Goal: Information Seeking & Learning: Learn about a topic

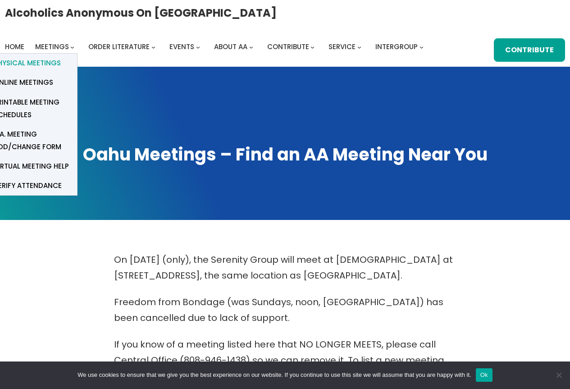
click at [41, 60] on span "Physical Meetings" at bounding box center [27, 63] width 67 height 13
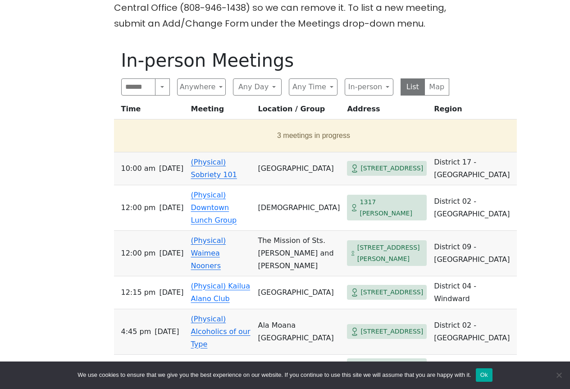
scroll to position [360, 0]
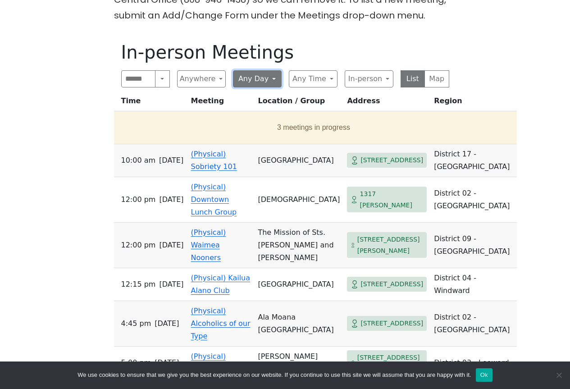
click at [274, 80] on button "Any Day" at bounding box center [257, 78] width 49 height 17
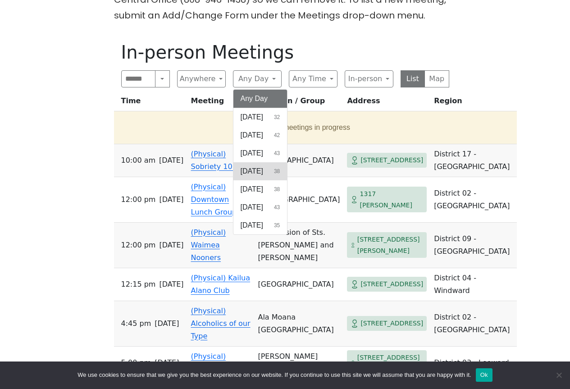
click at [263, 168] on span "[DATE]" at bounding box center [252, 171] width 23 height 11
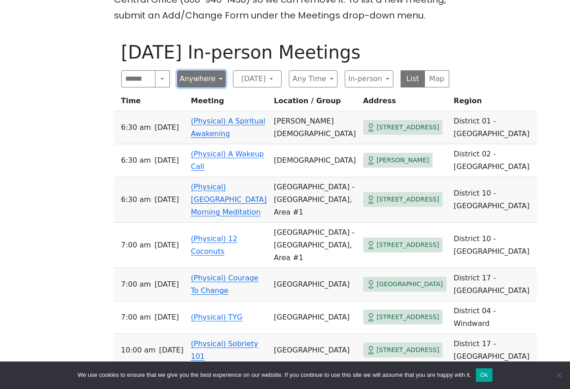
click at [219, 81] on button "Anywhere" at bounding box center [201, 78] width 49 height 17
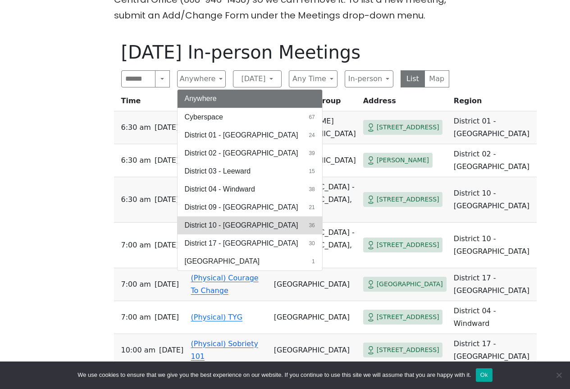
click at [248, 228] on button "District 10 - Waikiki 36" at bounding box center [250, 225] width 145 height 18
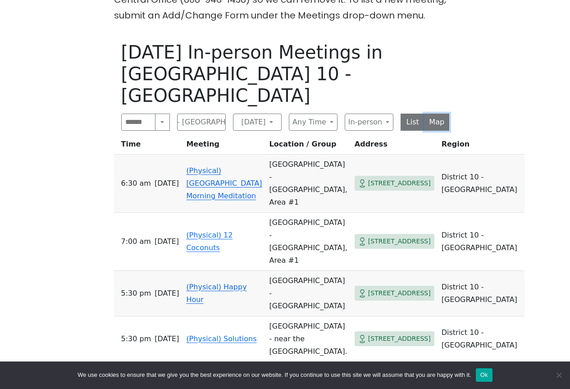
click at [441, 114] on button "Map" at bounding box center [436, 122] width 25 height 17
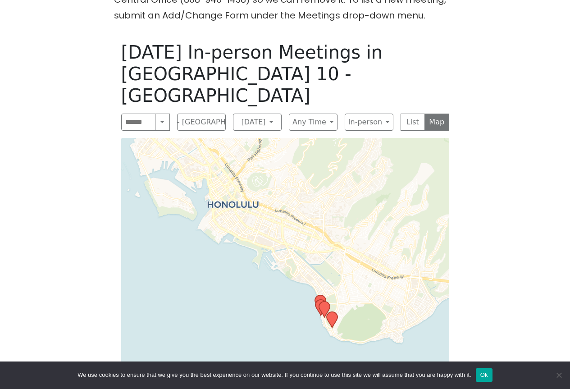
drag, startPoint x: 156, startPoint y: 282, endPoint x: 261, endPoint y: 338, distance: 119.1
click at [261, 338] on div "Leaflet | © OpenStreetMap contributors © CARTO" at bounding box center [285, 277] width 328 height 278
click at [210, 227] on div "Leaflet | © OpenStreetMap contributors © CARTO" at bounding box center [285, 277] width 328 height 278
click at [227, 224] on div "Leaflet | © OpenStreetMap contributors © CARTO" at bounding box center [285, 277] width 328 height 278
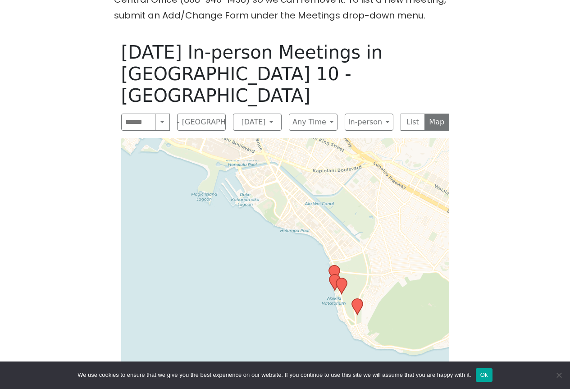
drag, startPoint x: 291, startPoint y: 301, endPoint x: 211, endPoint y: 219, distance: 114.1
click at [211, 219] on div "Leaflet | © OpenStreetMap contributors © CARTO" at bounding box center [285, 277] width 328 height 278
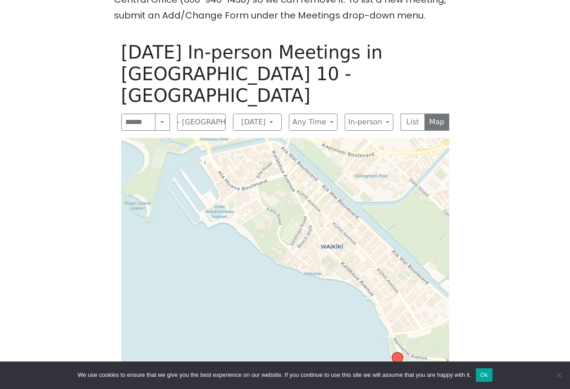
drag, startPoint x: 260, startPoint y: 218, endPoint x: 249, endPoint y: 286, distance: 68.5
click at [249, 286] on div "Leaflet | © OpenStreetMap contributors © CARTO" at bounding box center [285, 277] width 328 height 278
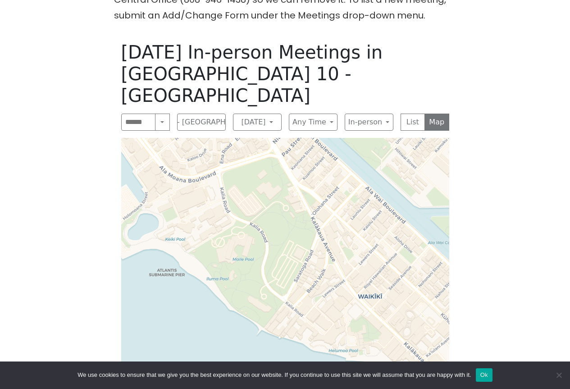
drag, startPoint x: 282, startPoint y: 257, endPoint x: 269, endPoint y: 339, distance: 82.9
click at [269, 339] on div "Leaflet | © OpenStreetMap contributors © CARTO" at bounding box center [285, 277] width 328 height 278
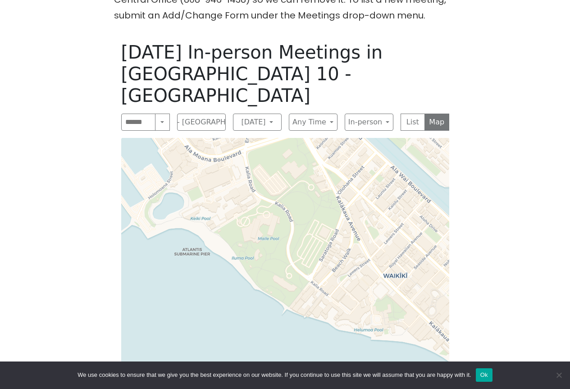
drag, startPoint x: 228, startPoint y: 204, endPoint x: 293, endPoint y: 204, distance: 65.3
click at [293, 204] on div "Leaflet | © OpenStreetMap contributors © CARTO" at bounding box center [285, 277] width 328 height 278
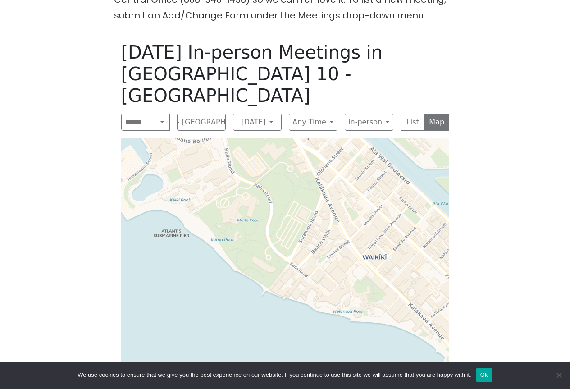
drag, startPoint x: 301, startPoint y: 313, endPoint x: 281, endPoint y: 295, distance: 26.8
click at [281, 295] on div "Leaflet | © OpenStreetMap contributors © CARTO" at bounding box center [285, 277] width 328 height 278
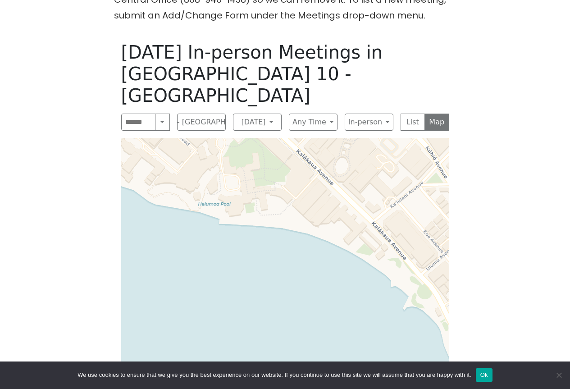
drag, startPoint x: 324, startPoint y: 317, endPoint x: 79, endPoint y: 132, distance: 306.6
click at [79, 132] on div "On Sept 11 (only), the Serenity Group will meet at St. Peter’s Episcopal Church…" at bounding box center [284, 162] width 513 height 542
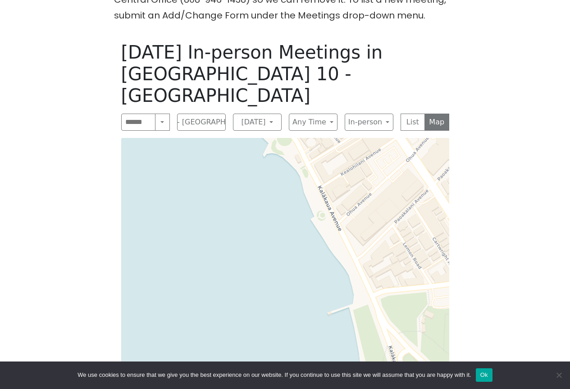
drag, startPoint x: 258, startPoint y: 254, endPoint x: 118, endPoint y: 99, distance: 209.0
click at [118, 99] on div "Wednesday In-person Meetings in District 10 - Waikiki Search Near Location Near…" at bounding box center [285, 228] width 342 height 389
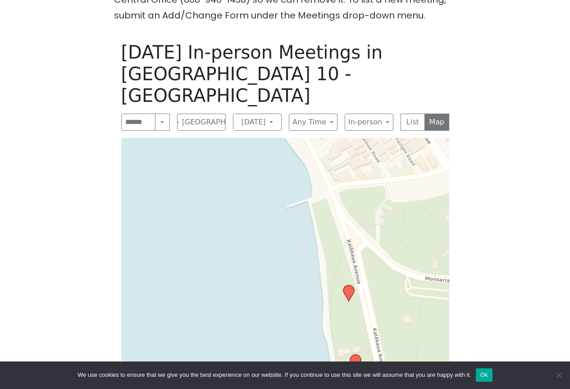
drag, startPoint x: 222, startPoint y: 286, endPoint x: 180, endPoint y: 182, distance: 112.2
click at [180, 182] on div "Leaflet | © OpenStreetMap contributors © CARTO" at bounding box center [285, 277] width 328 height 278
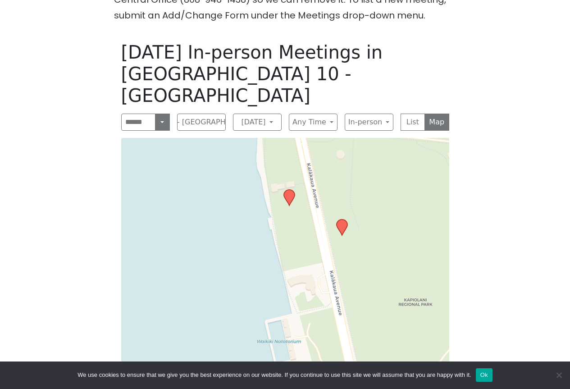
drag, startPoint x: 227, startPoint y: 267, endPoint x: 161, endPoint y: 102, distance: 177.7
click at [161, 102] on div "Wednesday In-person Meetings in District 10 - Waikiki Search Near Location Near…" at bounding box center [285, 228] width 342 height 389
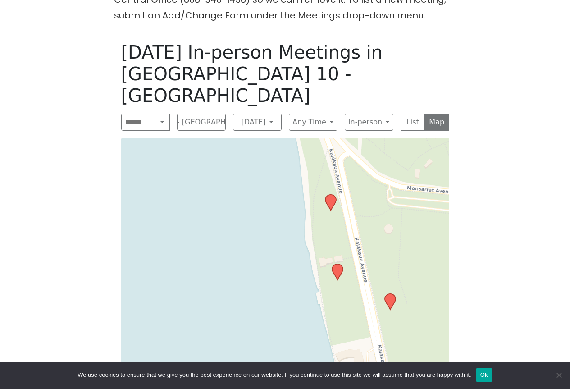
drag, startPoint x: 211, startPoint y: 266, endPoint x: 257, endPoint y: 358, distance: 102.8
click at [259, 341] on div "Leaflet | © OpenStreetMap contributors © CARTO" at bounding box center [285, 277] width 328 height 278
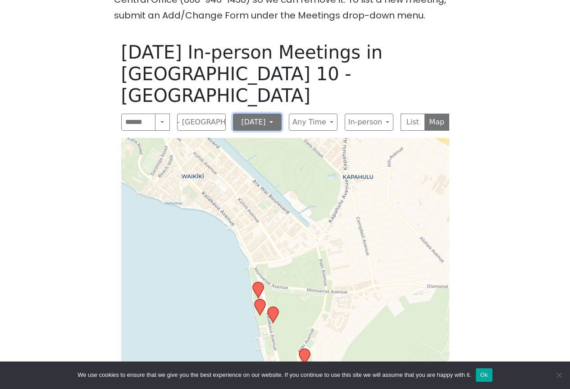
click at [275, 114] on button "[DATE]" at bounding box center [257, 122] width 49 height 17
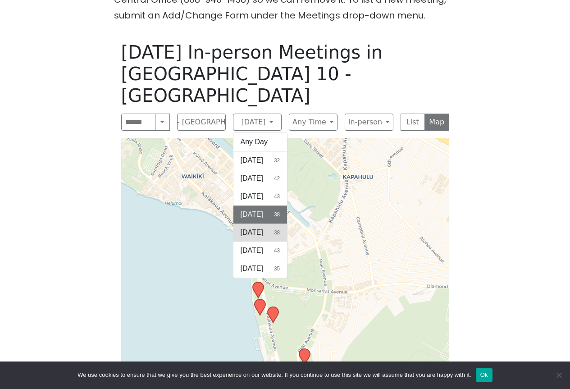
click at [262, 227] on span "[DATE]" at bounding box center [252, 232] width 23 height 11
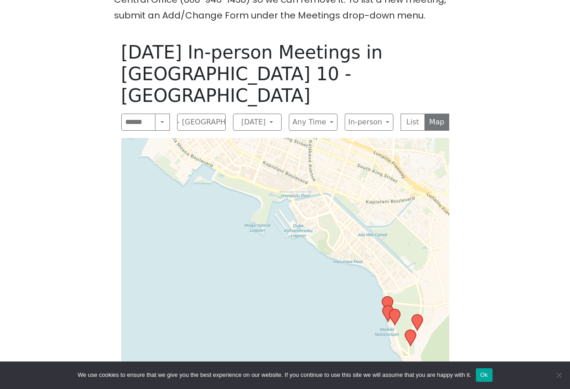
drag, startPoint x: 158, startPoint y: 247, endPoint x: 354, endPoint y: 312, distance: 206.2
click at [354, 312] on div "Leaflet | © OpenStreetMap contributors © CARTO" at bounding box center [285, 277] width 328 height 278
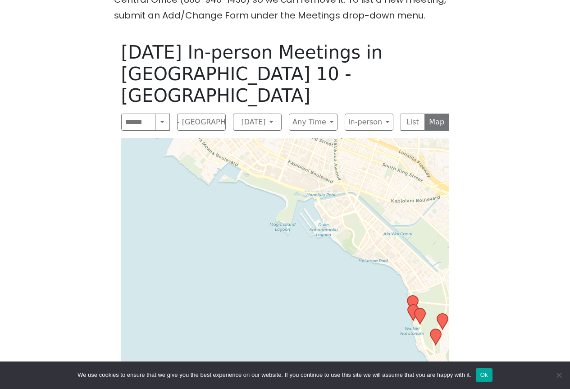
drag, startPoint x: 207, startPoint y: 273, endPoint x: 232, endPoint y: 272, distance: 25.2
click at [232, 272] on div "Leaflet | © OpenStreetMap contributors © CARTO" at bounding box center [285, 277] width 328 height 278
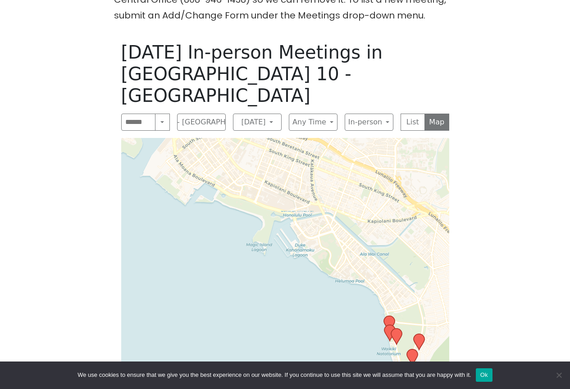
drag, startPoint x: 284, startPoint y: 252, endPoint x: 260, endPoint y: 272, distance: 31.0
click at [260, 272] on div "Leaflet | © OpenStreetMap contributors © CARTO" at bounding box center [285, 277] width 328 height 278
click at [278, 114] on button "[DATE]" at bounding box center [257, 122] width 49 height 17
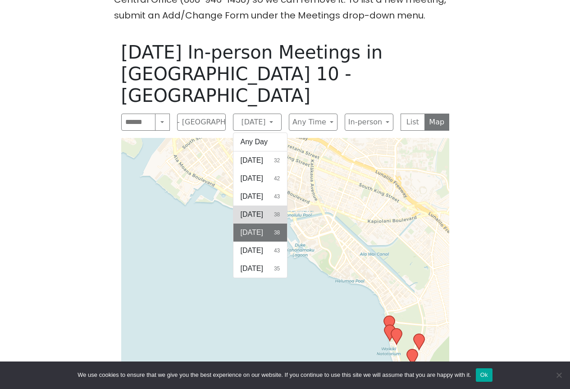
click at [263, 209] on span "[DATE]" at bounding box center [252, 214] width 23 height 11
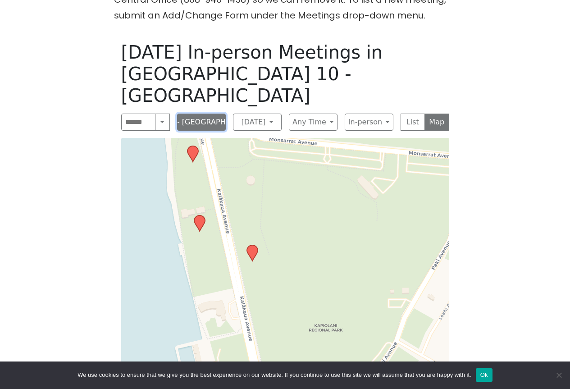
click at [220, 114] on button "District 10 - [GEOGRAPHIC_DATA]" at bounding box center [201, 122] width 49 height 17
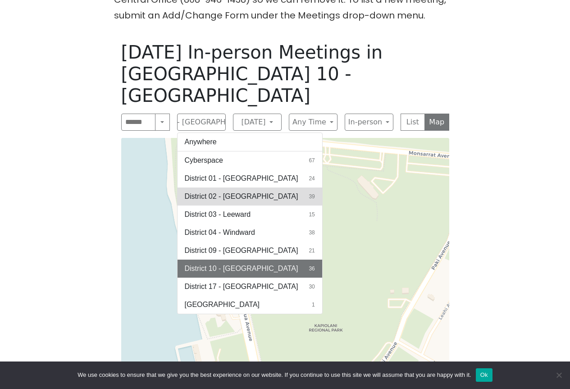
click at [231, 191] on span "District 02 - [GEOGRAPHIC_DATA]" at bounding box center [242, 196] width 114 height 11
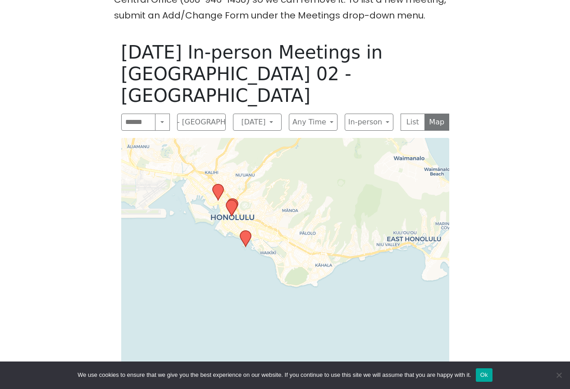
drag, startPoint x: 219, startPoint y: 301, endPoint x: 217, endPoint y: 241, distance: 60.0
click at [217, 241] on div "Leaflet | © OpenStreetMap contributors © CARTO" at bounding box center [285, 277] width 328 height 278
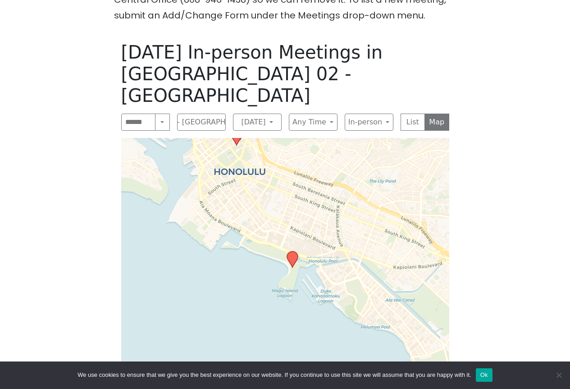
drag, startPoint x: 421, startPoint y: 221, endPoint x: 247, endPoint y: 323, distance: 202.1
click at [247, 323] on div "Leaflet | © OpenStreetMap contributors © CARTO" at bounding box center [285, 277] width 328 height 278
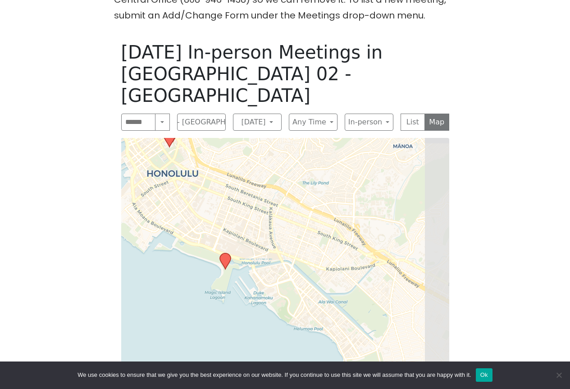
drag, startPoint x: 296, startPoint y: 307, endPoint x: 229, endPoint y: 309, distance: 66.7
click at [229, 309] on div "Leaflet | © OpenStreetMap contributors © CARTO" at bounding box center [285, 277] width 328 height 278
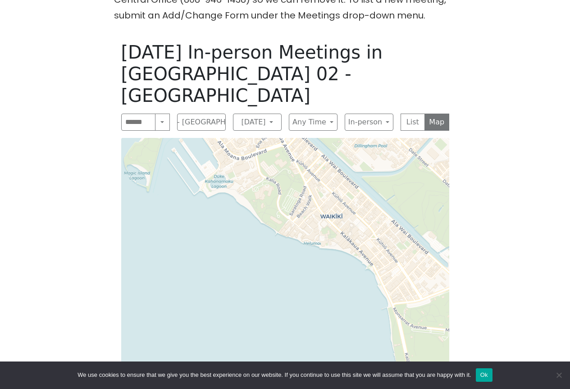
drag, startPoint x: 330, startPoint y: 311, endPoint x: 261, endPoint y: 228, distance: 108.2
click at [261, 228] on div "Leaflet | © OpenStreetMap contributors © CARTO" at bounding box center [285, 277] width 328 height 278
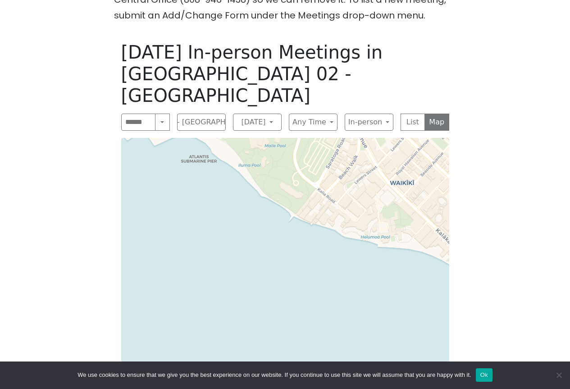
click at [246, 251] on div "Leaflet | © OpenStreetMap contributors © CARTO" at bounding box center [285, 277] width 328 height 278
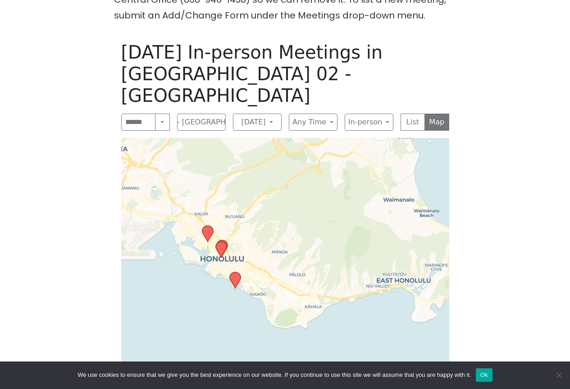
drag, startPoint x: 155, startPoint y: 250, endPoint x: 205, endPoint y: 281, distance: 58.5
click at [205, 281] on div "Leaflet | © OpenStreetMap contributors © CARTO" at bounding box center [285, 277] width 328 height 278
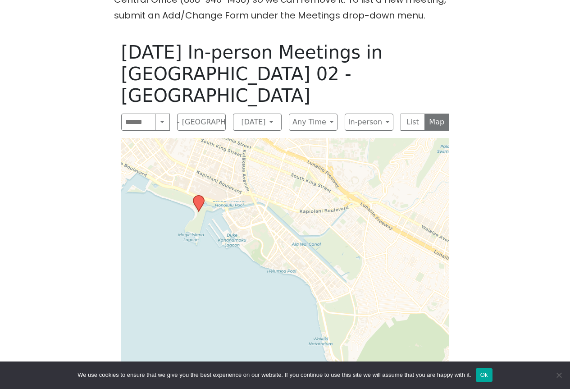
drag, startPoint x: 324, startPoint y: 251, endPoint x: 261, endPoint y: 276, distance: 68.4
click at [261, 276] on div "Leaflet | © OpenStreetMap contributors © CARTO" at bounding box center [285, 277] width 328 height 278
click at [200, 114] on button "District 02 - [GEOGRAPHIC_DATA]" at bounding box center [201, 122] width 49 height 17
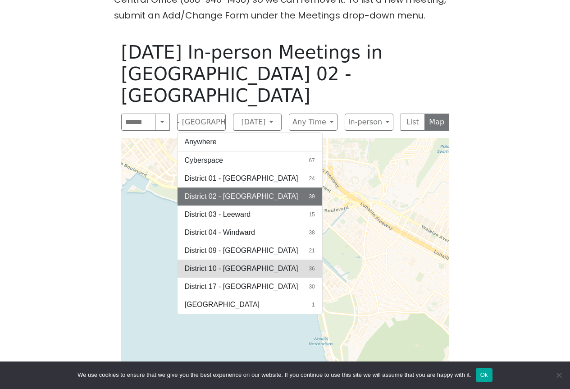
click at [220, 263] on span "District 10 - [GEOGRAPHIC_DATA]" at bounding box center [242, 268] width 114 height 11
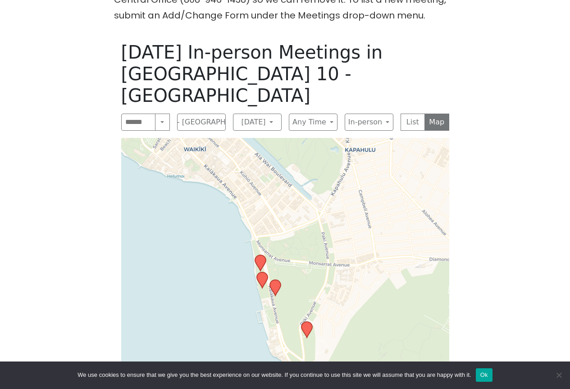
drag, startPoint x: 154, startPoint y: 262, endPoint x: 225, endPoint y: 287, distance: 74.8
click at [225, 287] on div "Leaflet | © OpenStreetMap contributors © CARTO" at bounding box center [285, 277] width 328 height 278
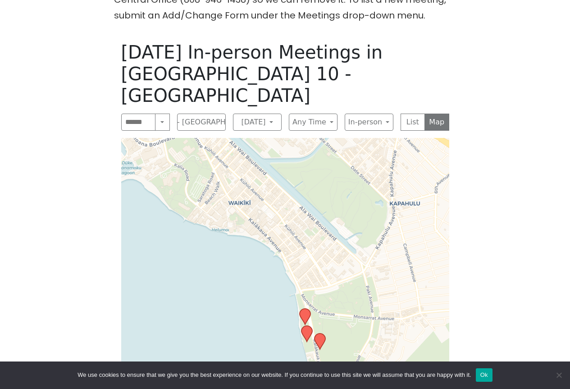
drag, startPoint x: 167, startPoint y: 256, endPoint x: 211, endPoint y: 310, distance: 69.7
click at [211, 310] on div "Leaflet | © OpenStreetMap contributors © CARTO" at bounding box center [285, 277] width 328 height 278
click at [276, 114] on button "[DATE]" at bounding box center [257, 122] width 49 height 17
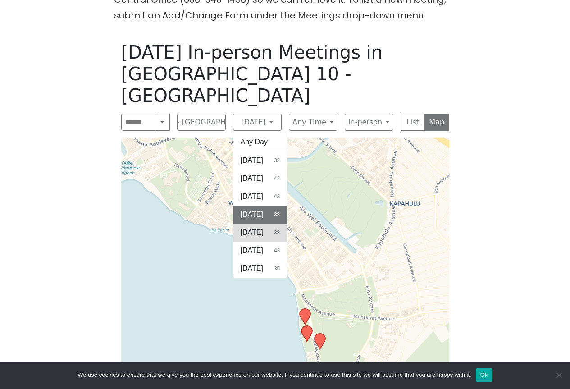
click at [264, 223] on button "Thursday 38" at bounding box center [260, 232] width 54 height 18
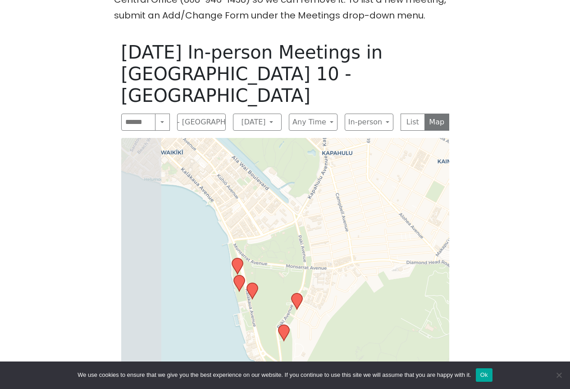
drag, startPoint x: 135, startPoint y: 236, endPoint x: 218, endPoint y: 273, distance: 90.5
click at [218, 273] on div "Leaflet | © OpenStreetMap contributors © CARTO" at bounding box center [285, 277] width 328 height 278
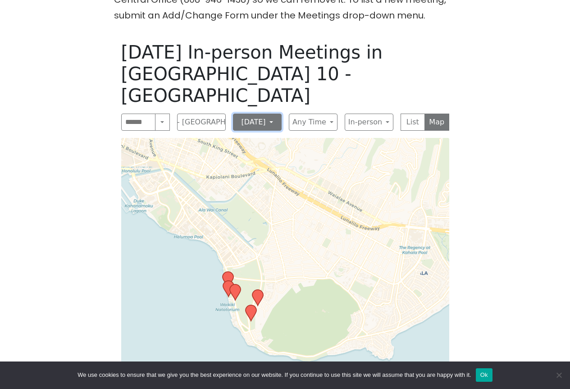
click at [273, 114] on button "[DATE]" at bounding box center [257, 122] width 49 height 17
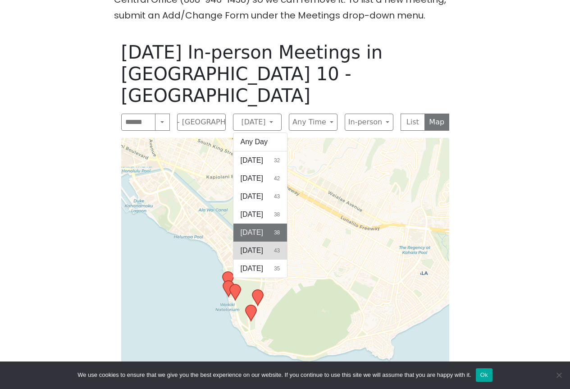
click at [268, 241] on button "Friday 43" at bounding box center [260, 250] width 54 height 18
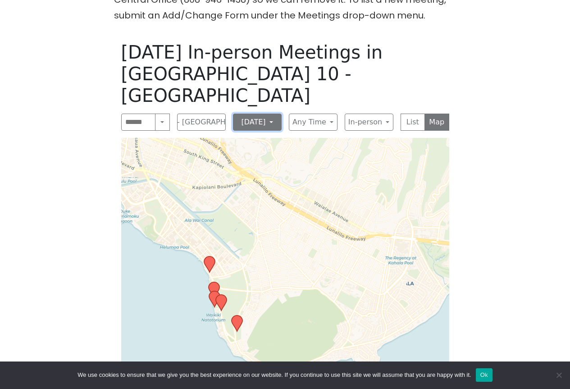
click at [268, 114] on button "[DATE]" at bounding box center [257, 122] width 49 height 17
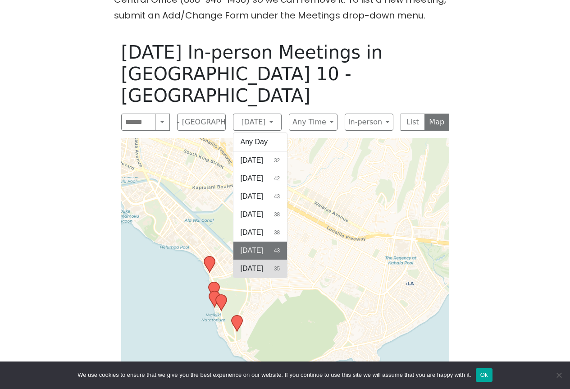
click at [263, 263] on span "[DATE]" at bounding box center [252, 268] width 23 height 11
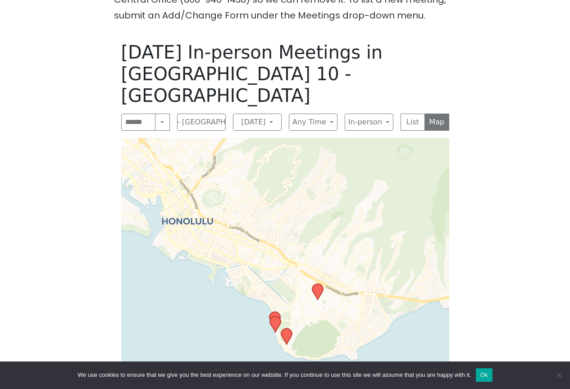
drag, startPoint x: 159, startPoint y: 273, endPoint x: 259, endPoint y: 303, distance: 105.0
click at [259, 303] on div "Leaflet | © OpenStreetMap contributors © CARTO" at bounding box center [285, 277] width 328 height 278
click at [272, 114] on button "[DATE]" at bounding box center [257, 122] width 49 height 17
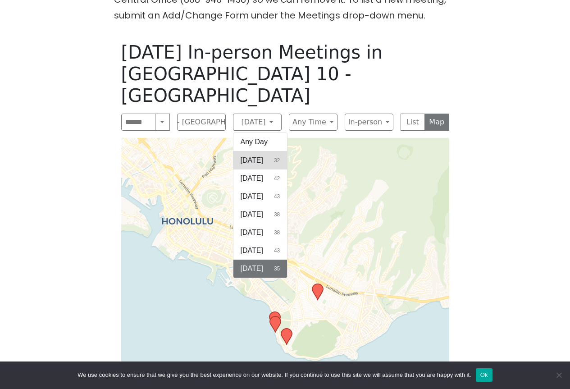
click at [261, 155] on span "[DATE]" at bounding box center [252, 160] width 23 height 11
